Goal: Find specific page/section: Find specific page/section

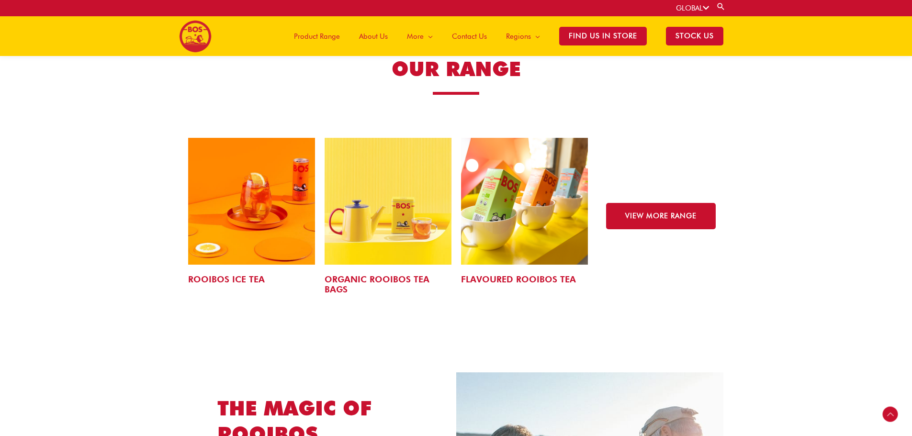
scroll to position [1477, 0]
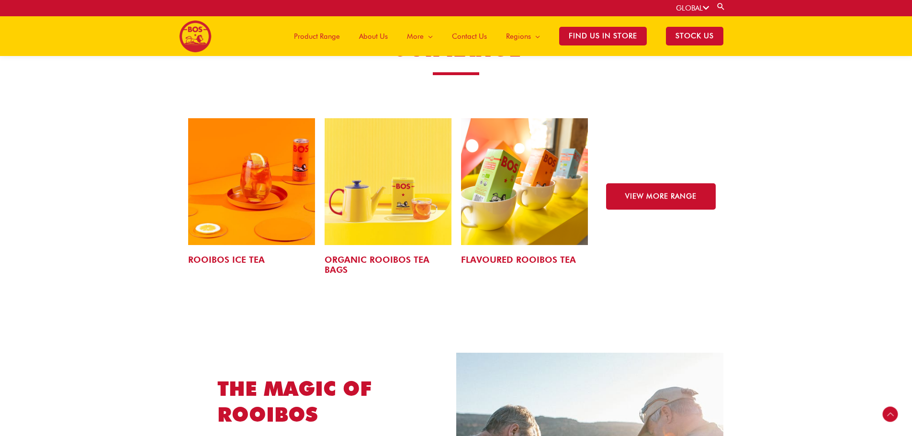
click at [536, 255] on link "FLAVOURED ROOIBOS TEA" at bounding box center [518, 260] width 115 height 10
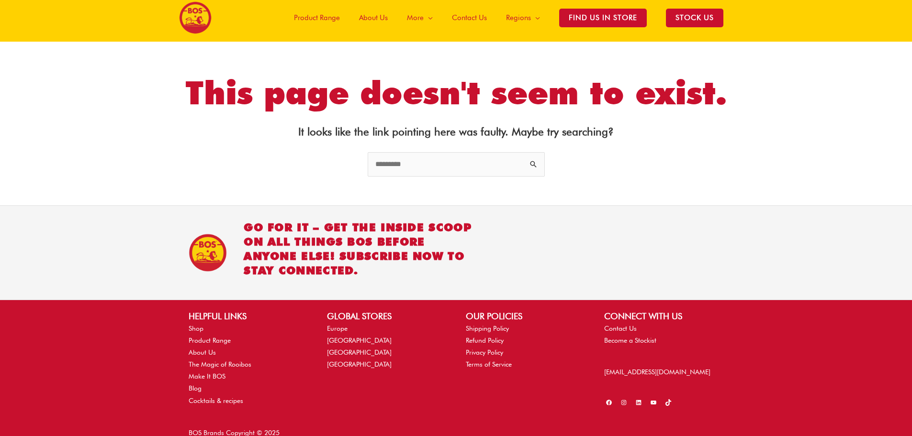
scroll to position [35, 0]
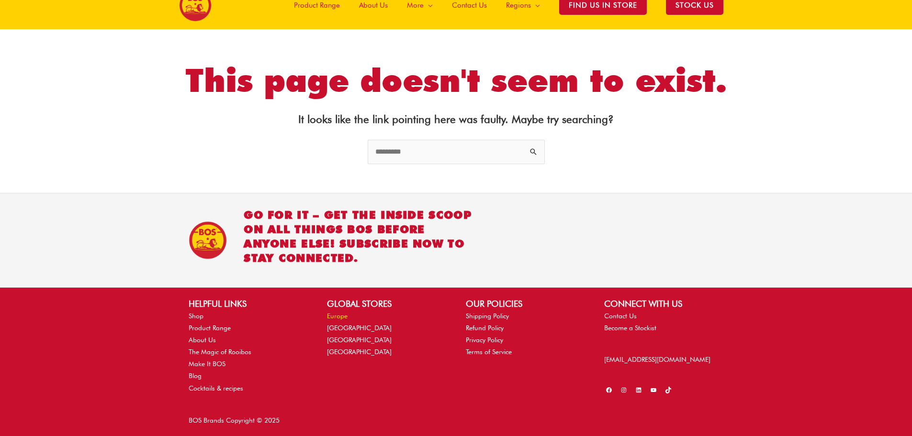
click at [338, 316] on link "Europe" at bounding box center [337, 316] width 21 height 8
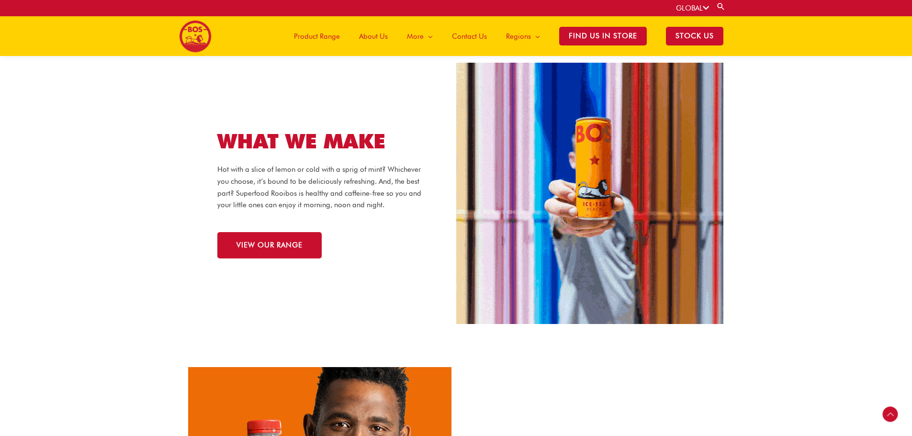
scroll to position [854, 0]
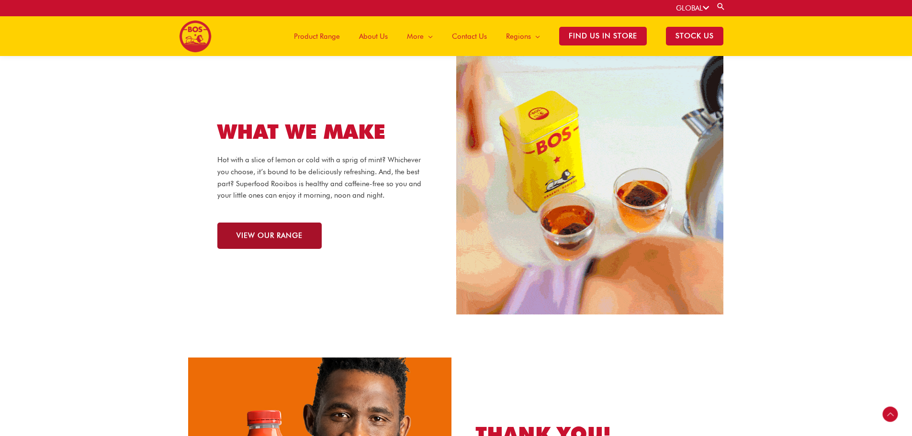
click at [273, 231] on link "VIEW OUR RANGE" at bounding box center [269, 236] width 104 height 26
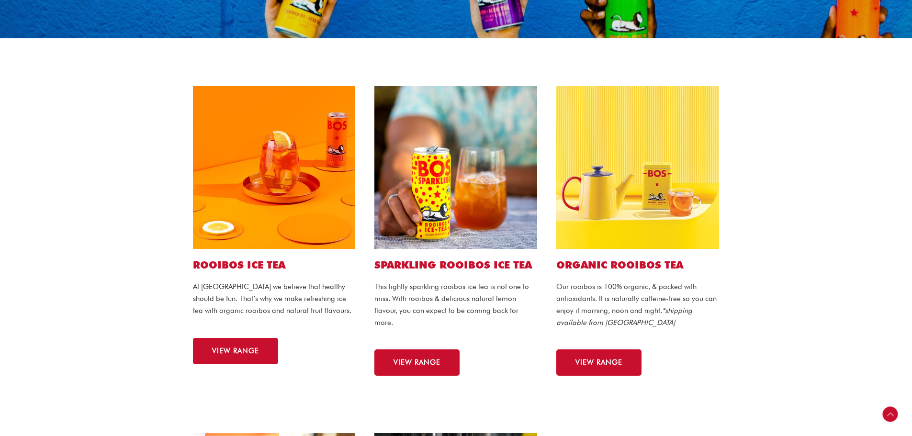
scroll to position [239, 0]
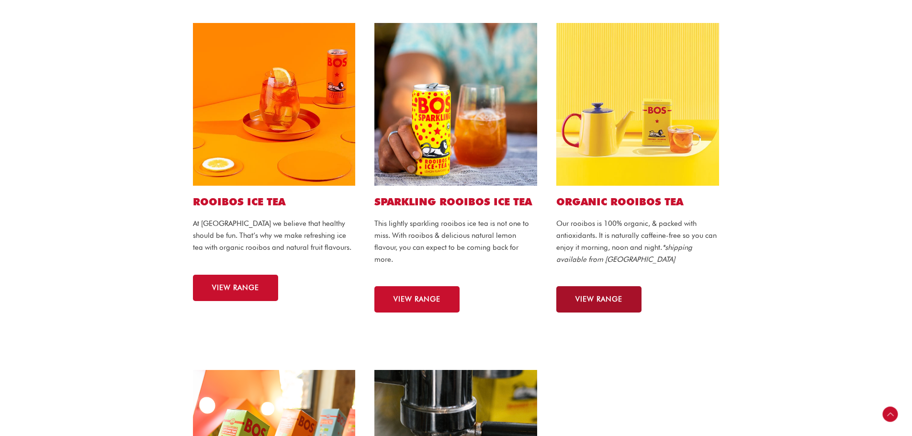
click at [615, 297] on span "VIEW RANGE" at bounding box center [599, 299] width 47 height 7
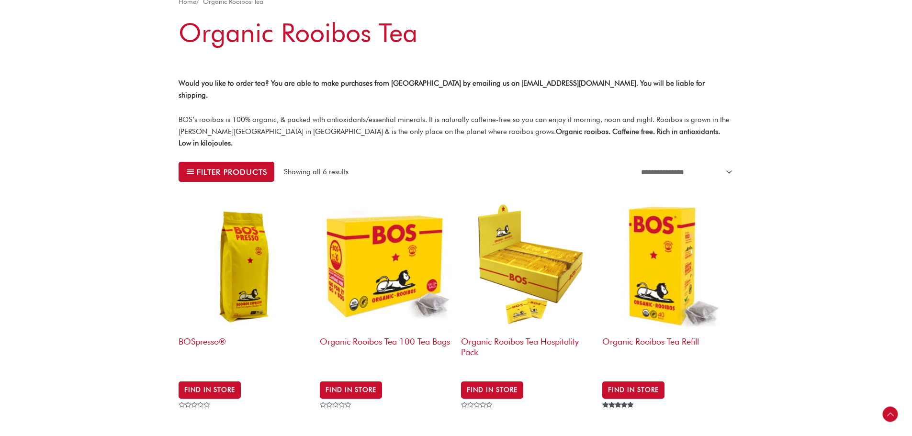
scroll to position [239, 0]
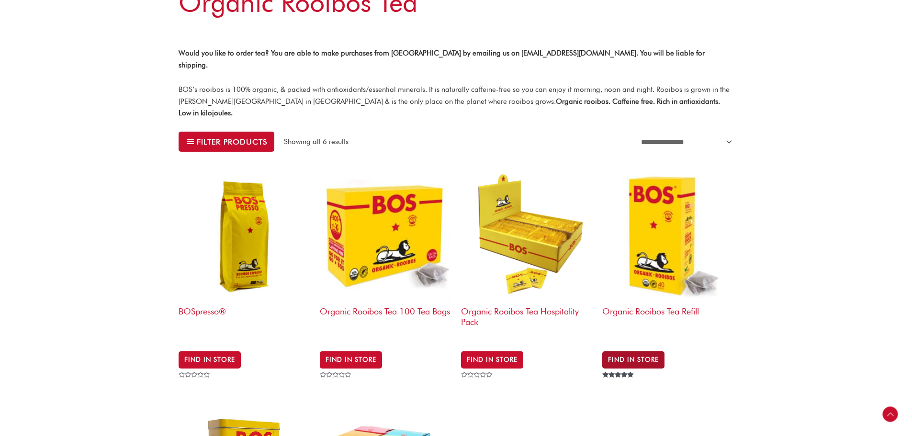
click at [647, 351] on link "Find in Store" at bounding box center [633, 359] width 62 height 17
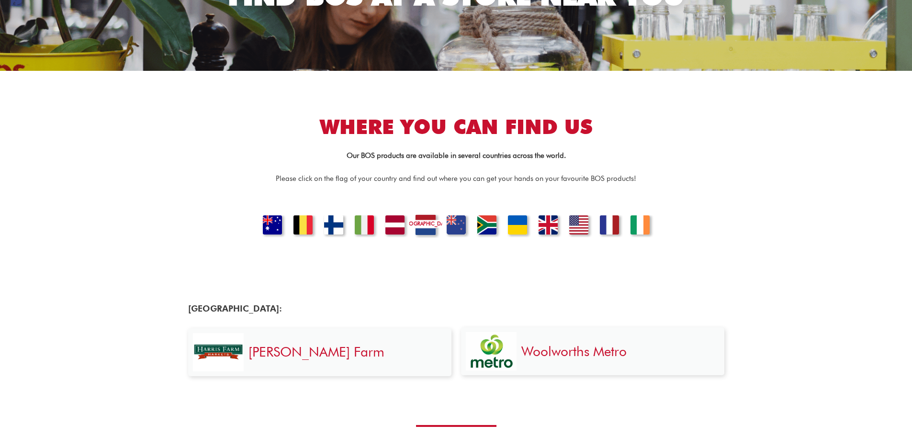
click at [422, 228] on link "[GEOGRAPHIC_DATA]" at bounding box center [425, 226] width 33 height 23
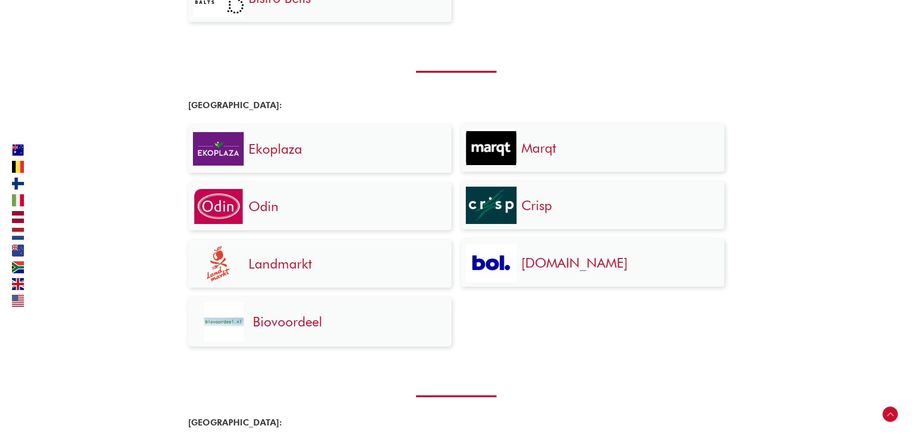
scroll to position [1136, 0]
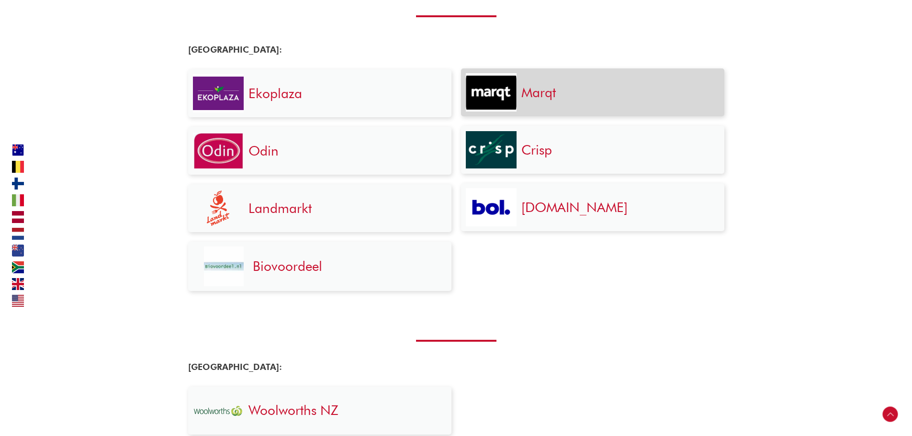
click at [525, 95] on link "Marqt" at bounding box center [538, 92] width 34 height 16
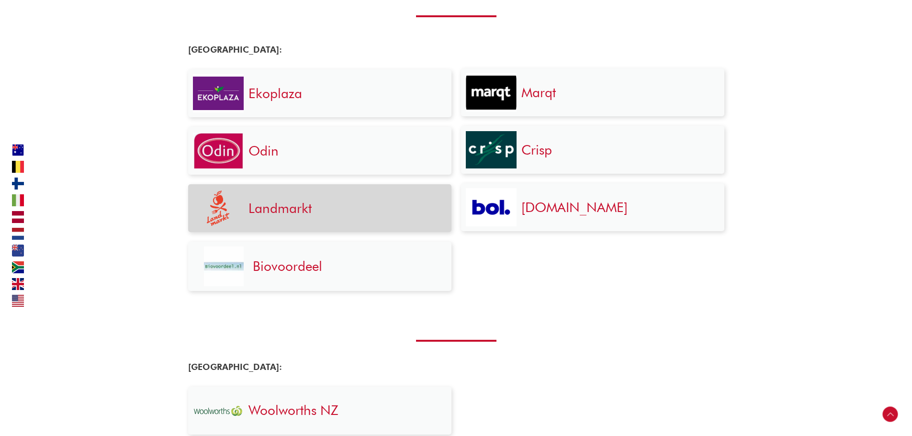
click at [284, 207] on link "Landmarkt" at bounding box center [280, 208] width 63 height 16
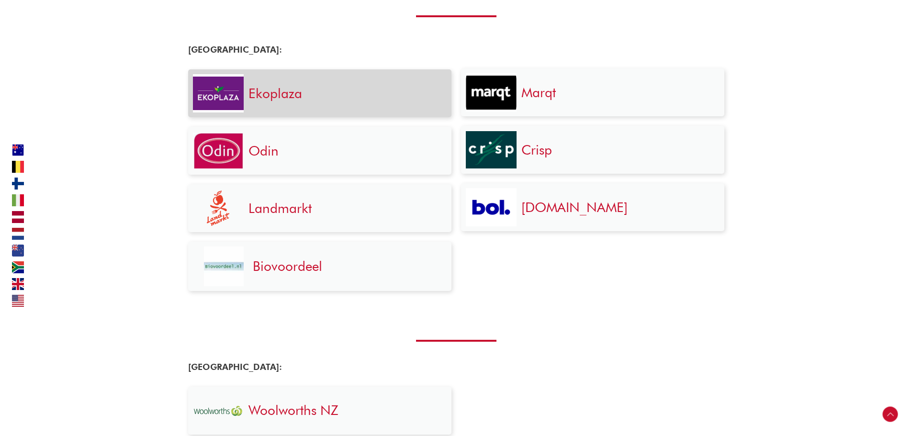
click at [298, 93] on link "Ekoplaza" at bounding box center [276, 93] width 54 height 16
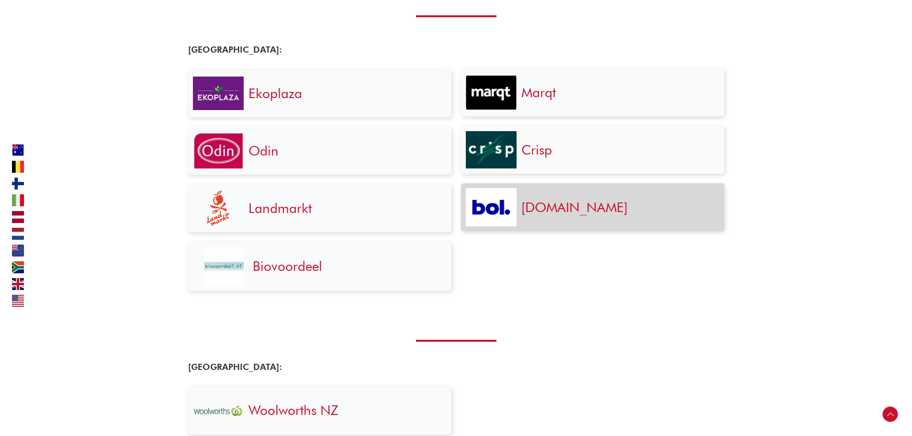
click at [527, 213] on link "[DOMAIN_NAME]" at bounding box center [574, 207] width 106 height 16
